Goal: Information Seeking & Learning: Understand process/instructions

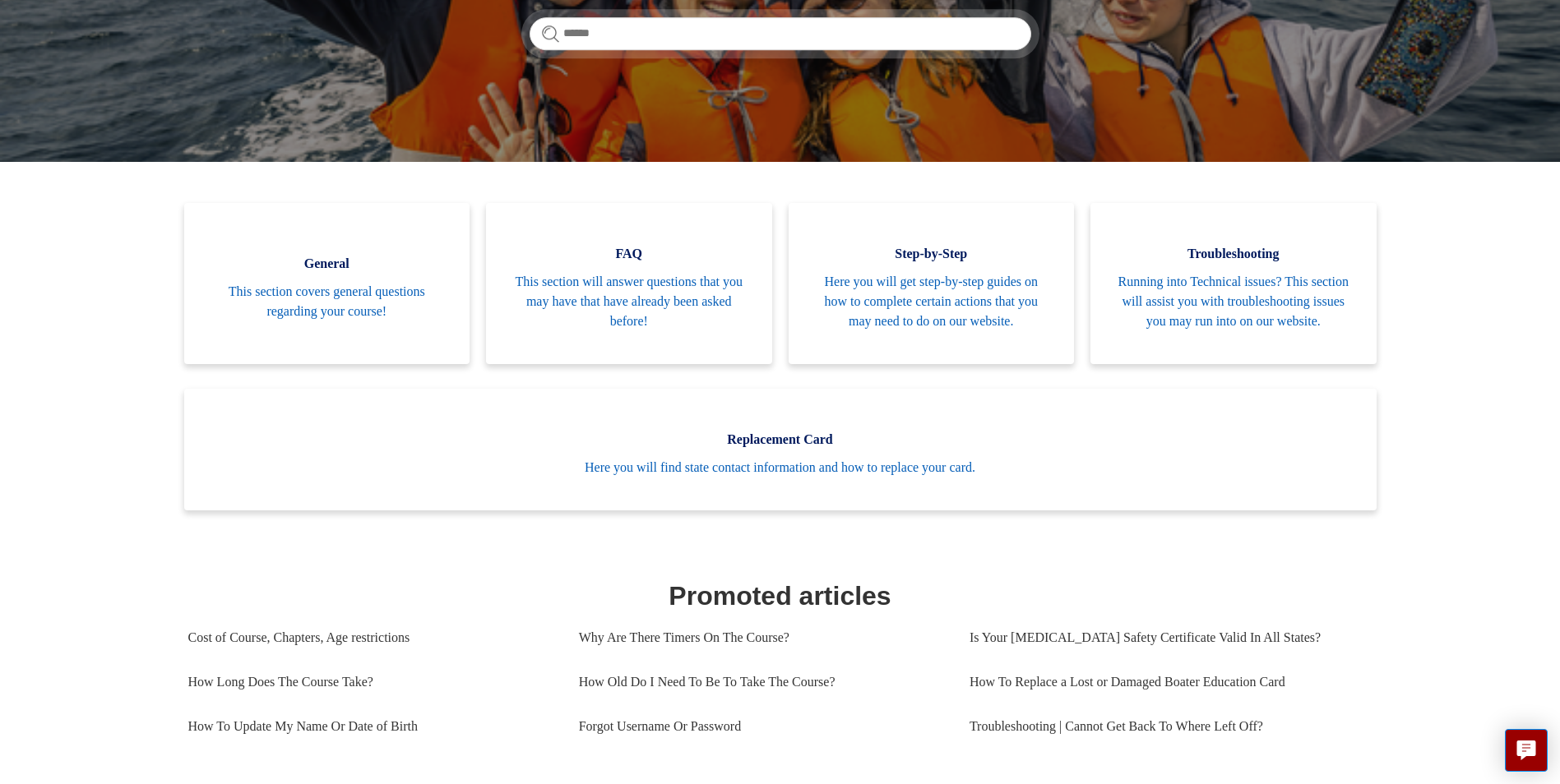
scroll to position [246, 0]
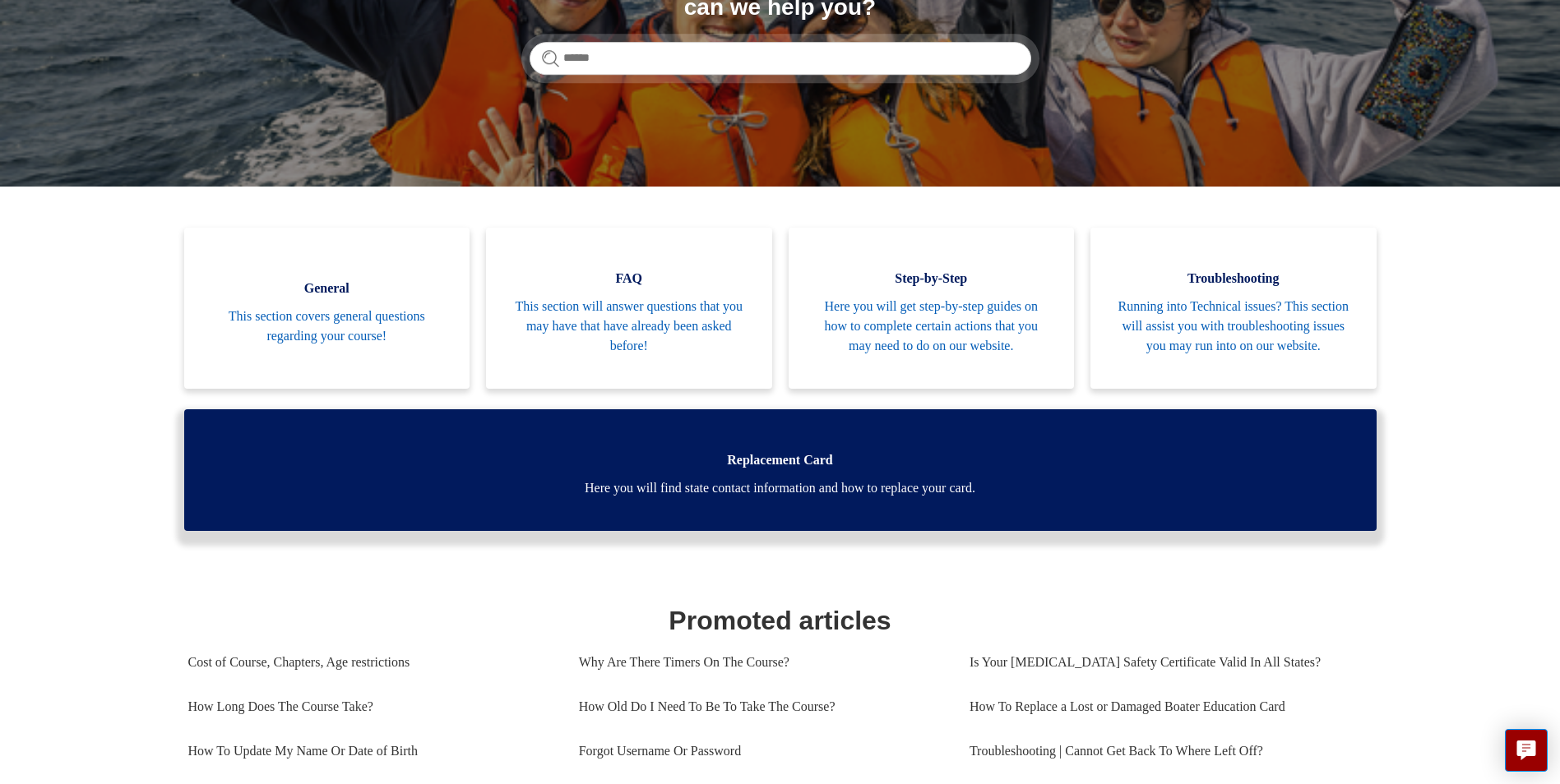
click at [693, 498] on span "Here you will find state contact information and how to replace your card." at bounding box center [780, 488] width 1143 height 20
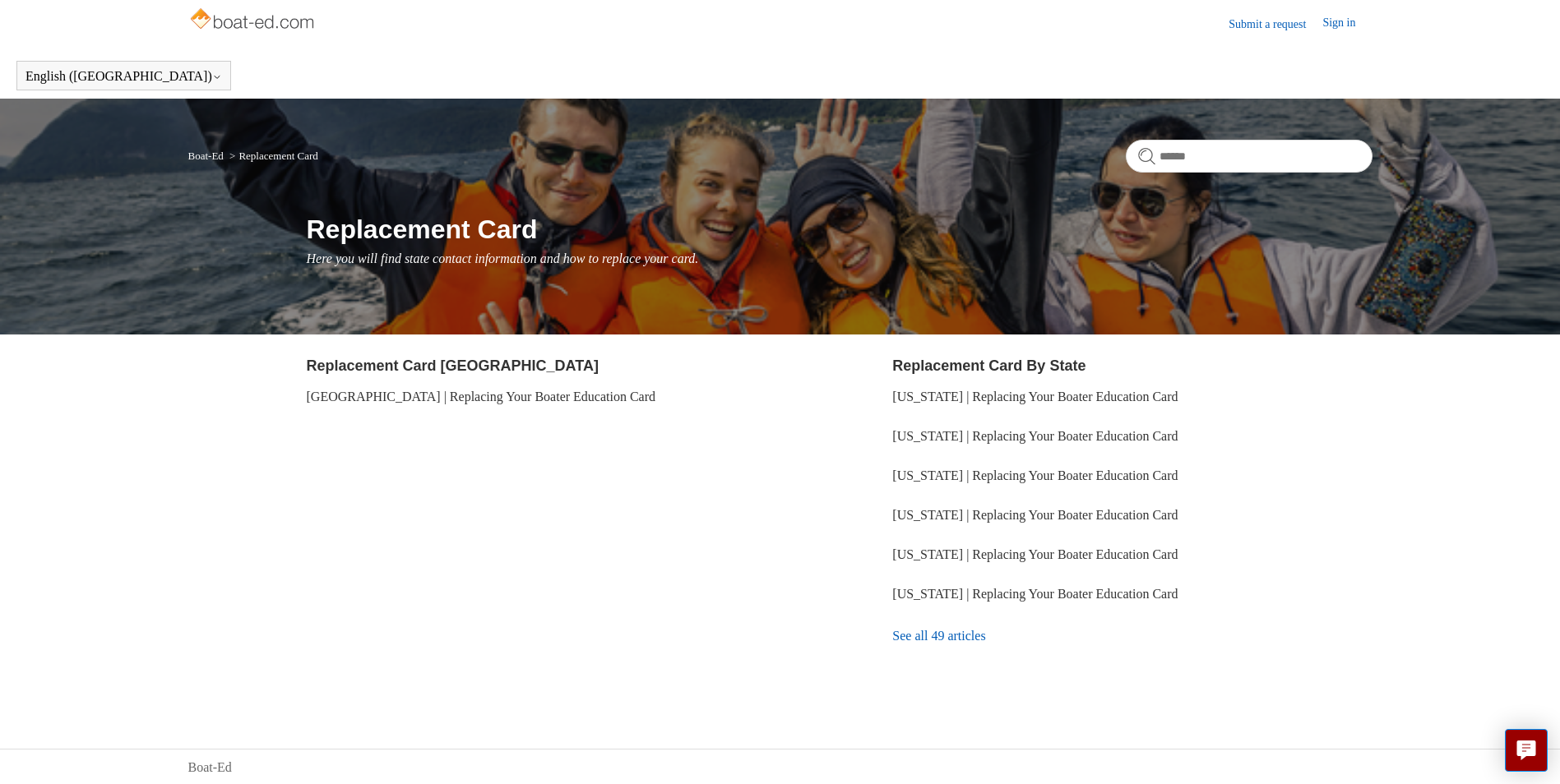
scroll to position [7, 0]
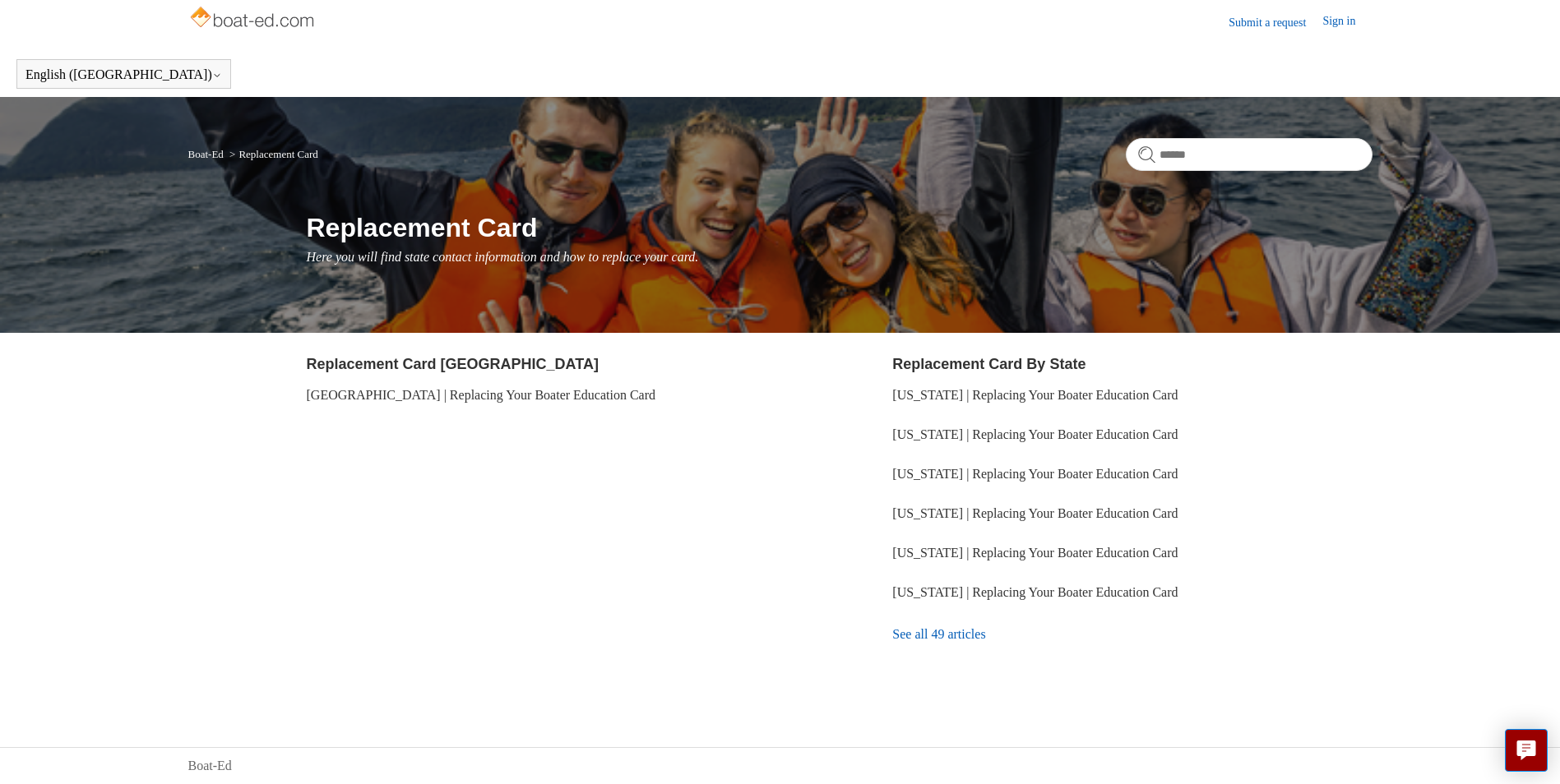
click at [940, 636] on link "See all 49 articles" at bounding box center [1132, 634] width 480 height 44
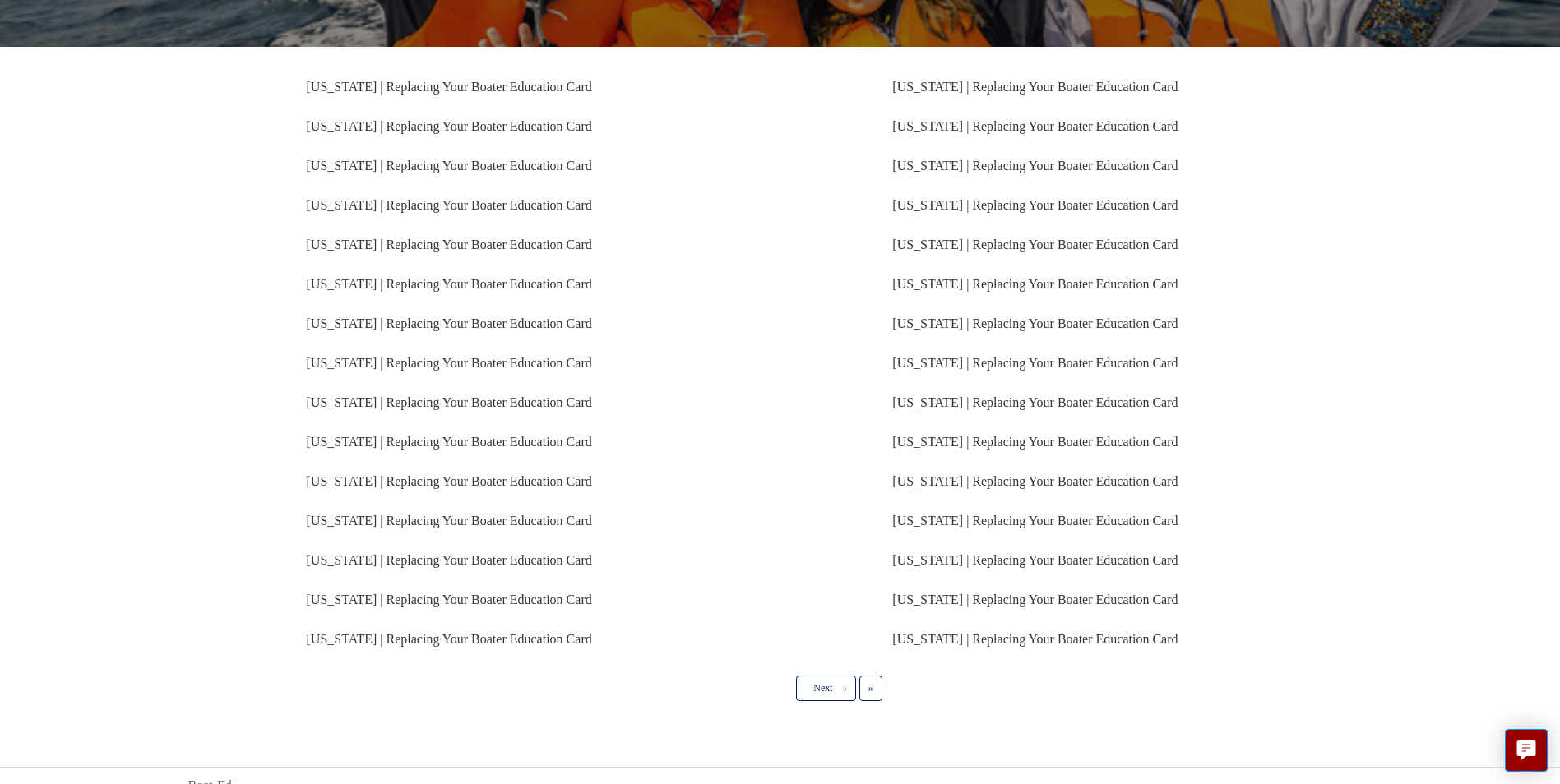
scroll to position [286, 0]
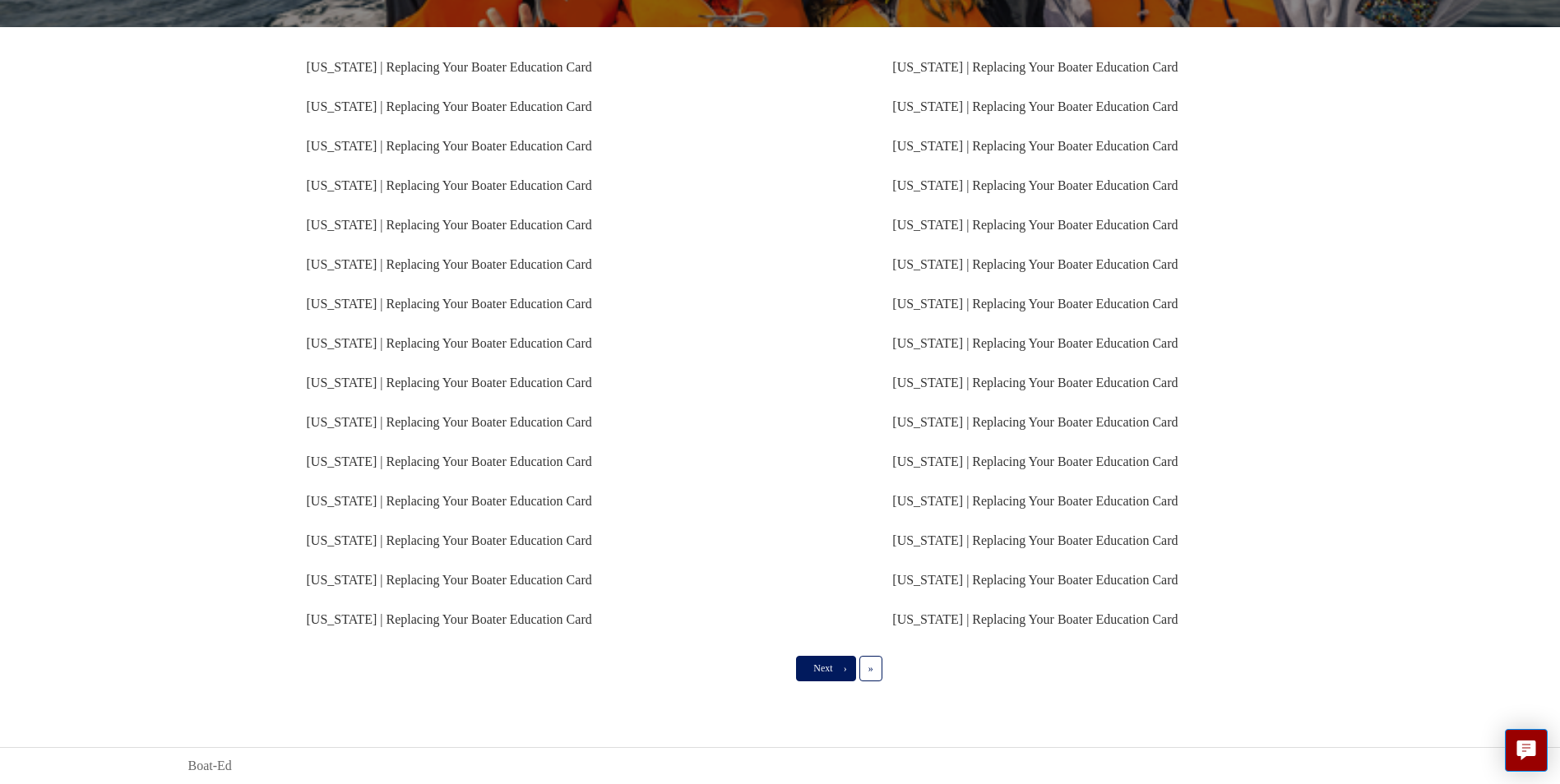
click at [833, 672] on link "Next ›" at bounding box center [826, 667] width 59 height 24
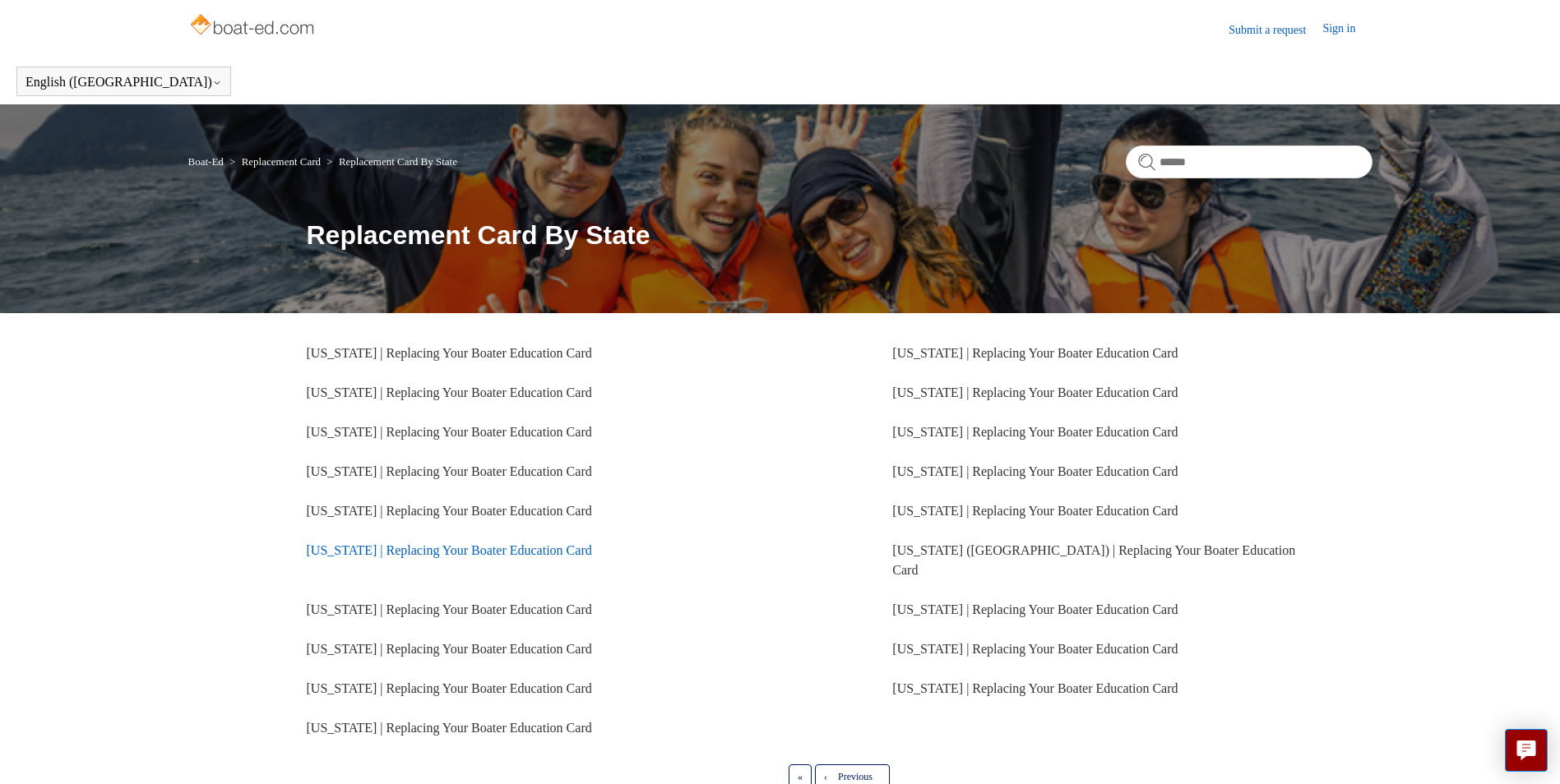
click at [419, 547] on link "[US_STATE] | Replacing Your Boater Education Card" at bounding box center [449, 550] width 285 height 14
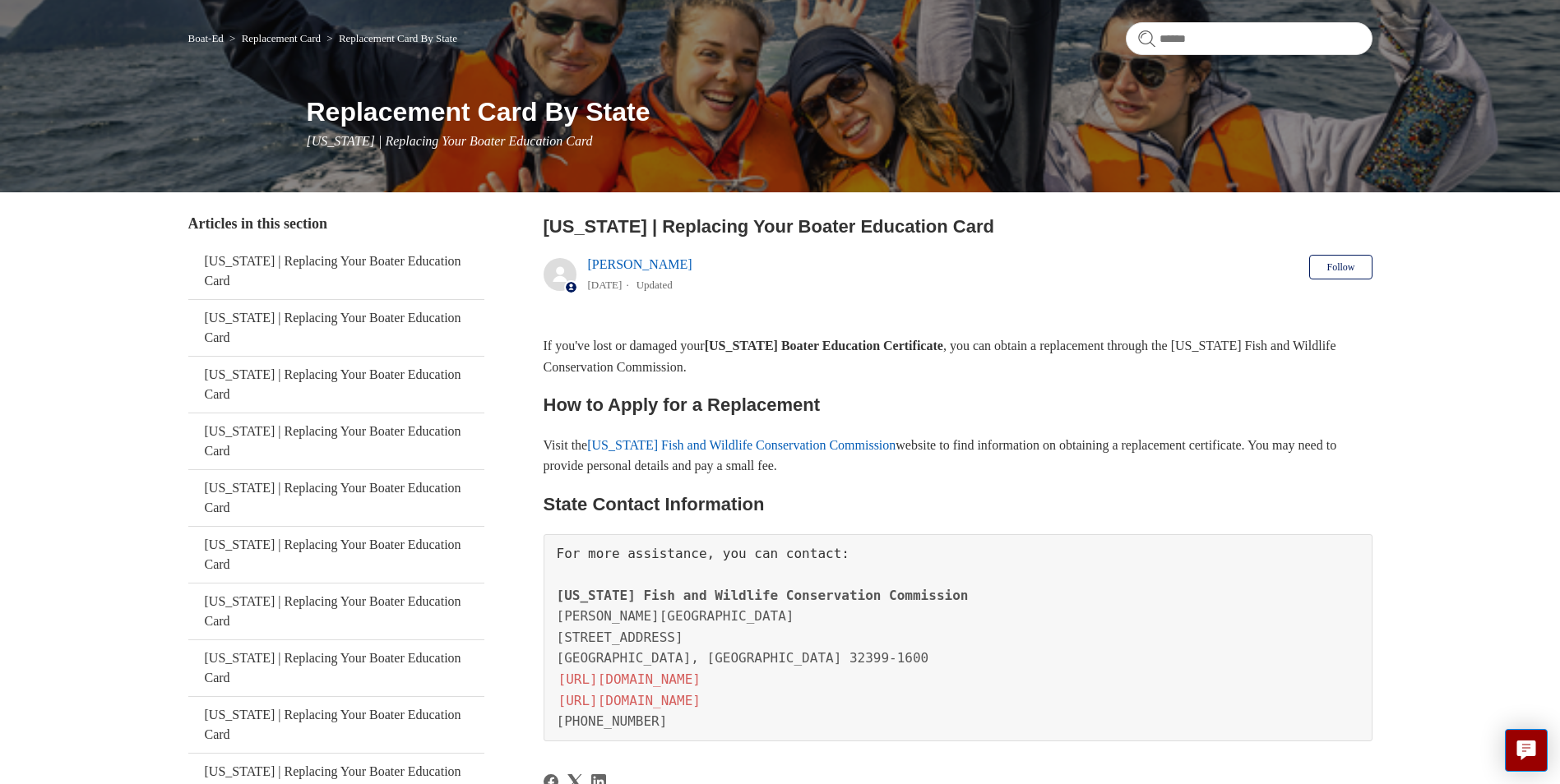
scroll to position [165, 0]
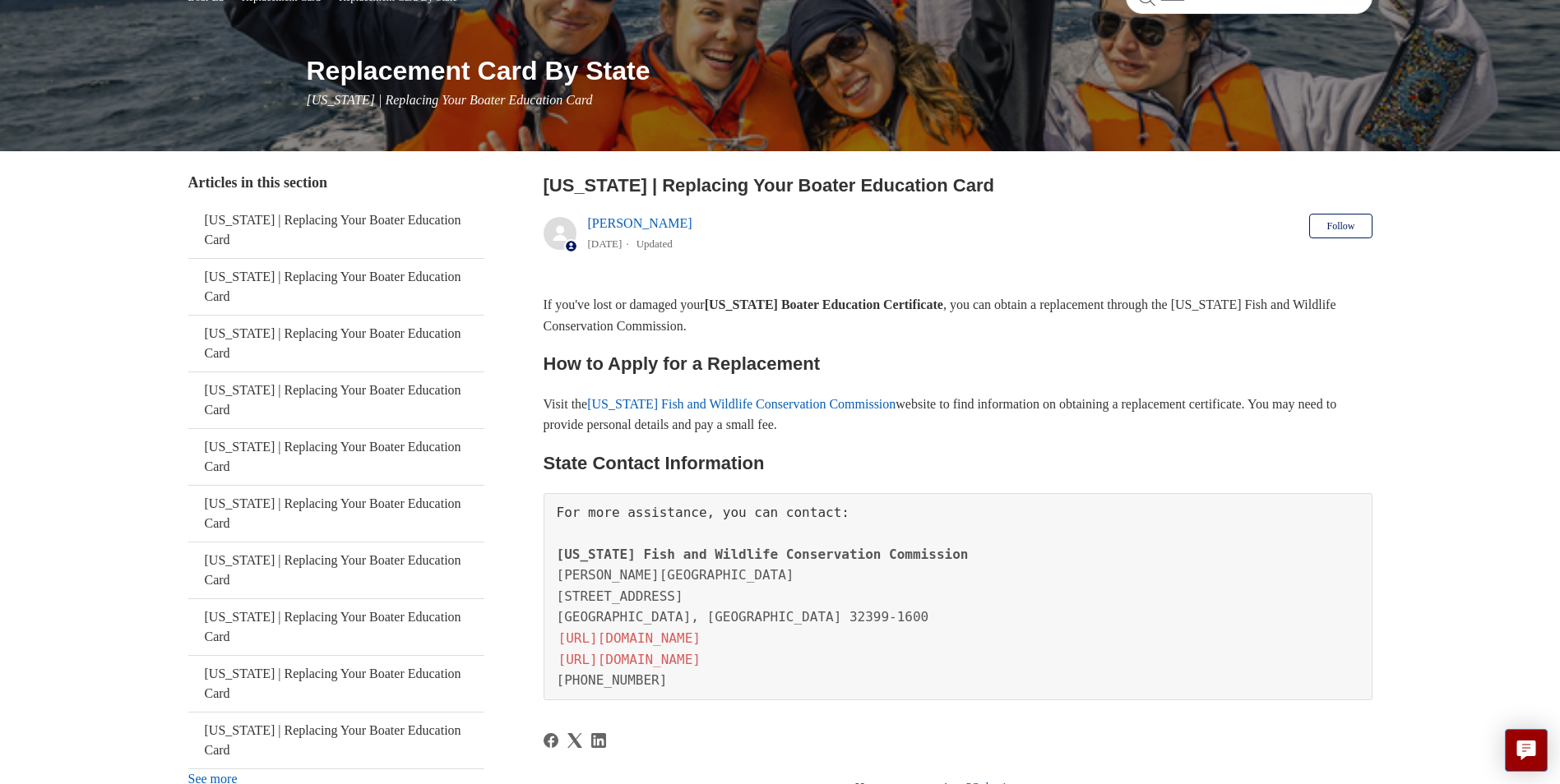
click at [643, 658] on link "[URL][DOMAIN_NAME]" at bounding box center [630, 659] width 146 height 19
